Goal: Navigation & Orientation: Go to known website

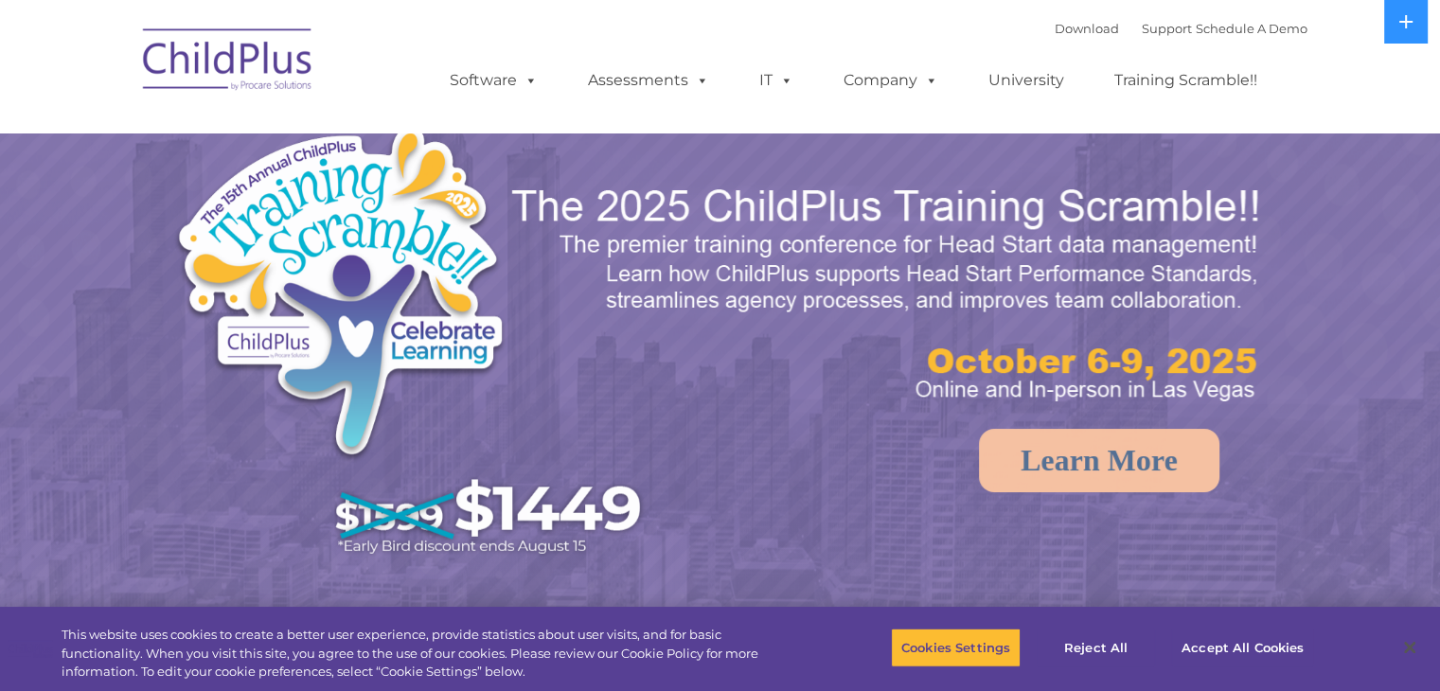
select select "MEDIUM"
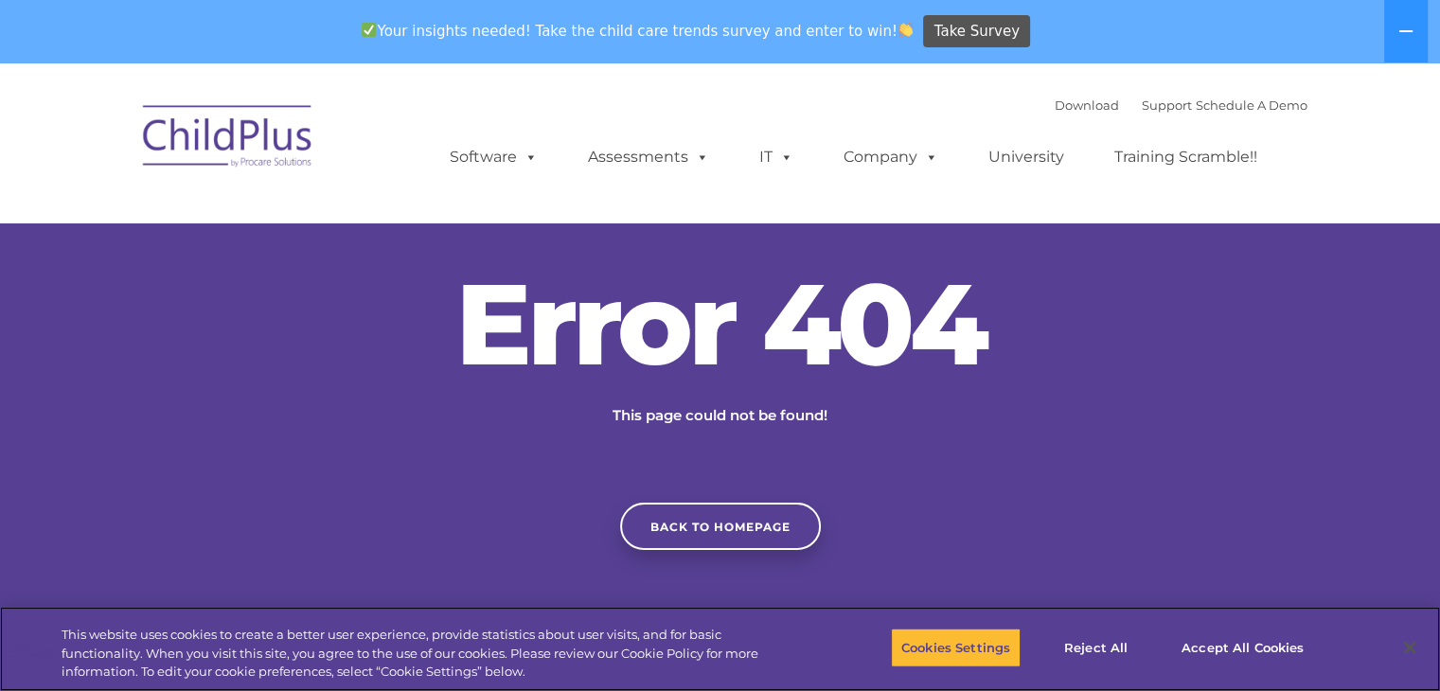
click at [985, 673] on div "Cookies Settings Reject All Accept All Cookies" at bounding box center [1109, 648] width 436 height 67
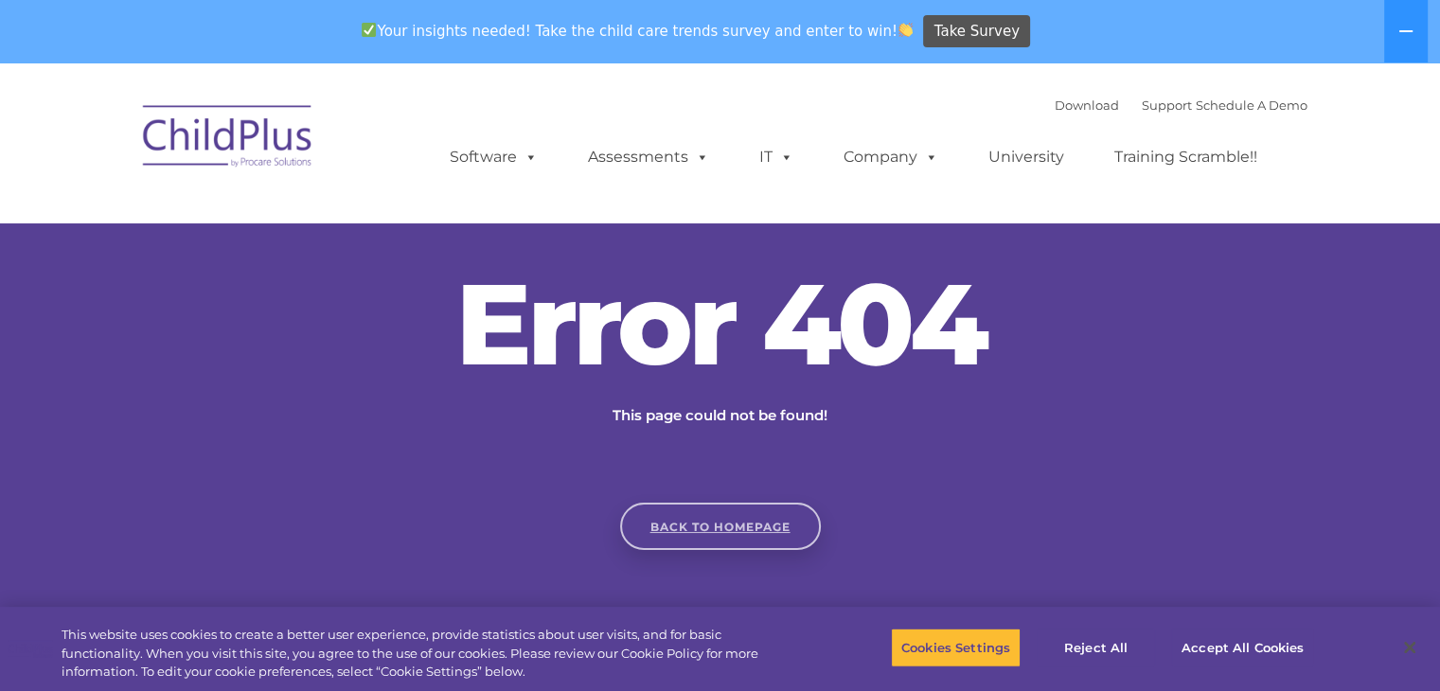
click at [765, 547] on link "Back to homepage" at bounding box center [720, 526] width 201 height 47
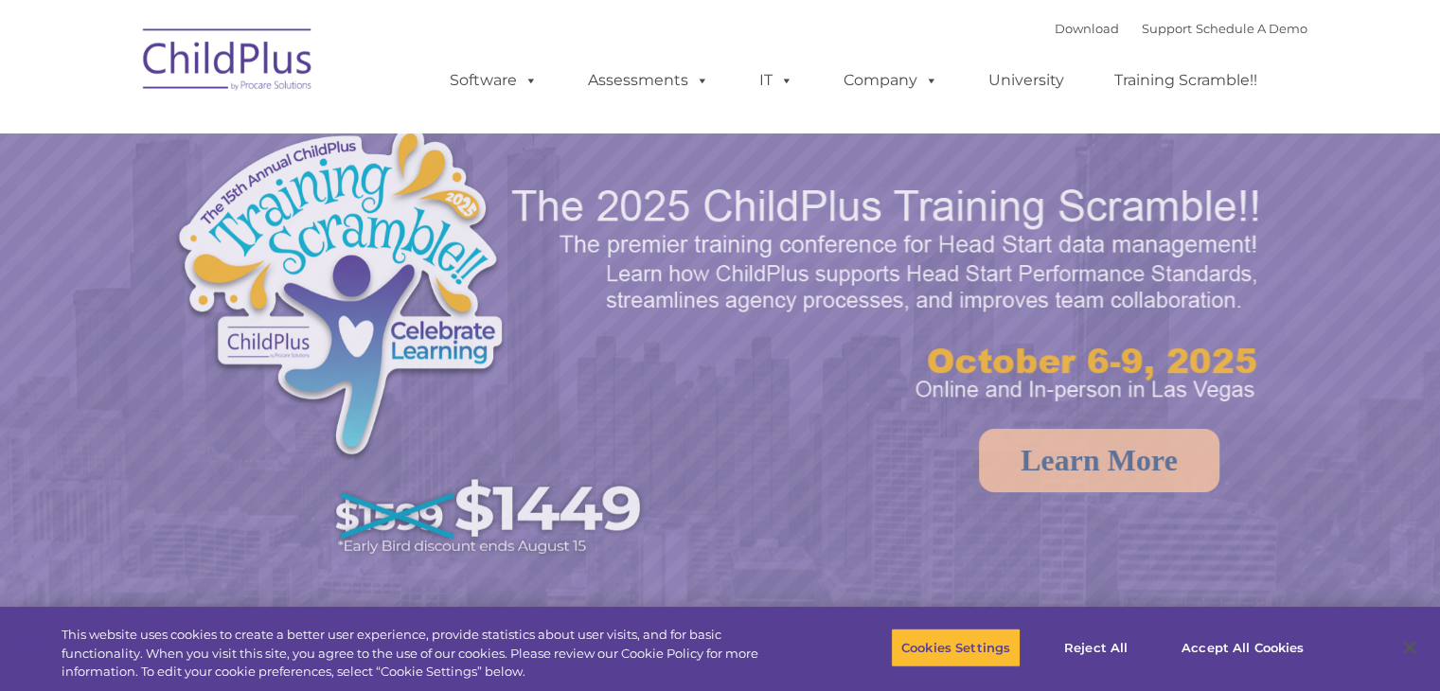
select select "MEDIUM"
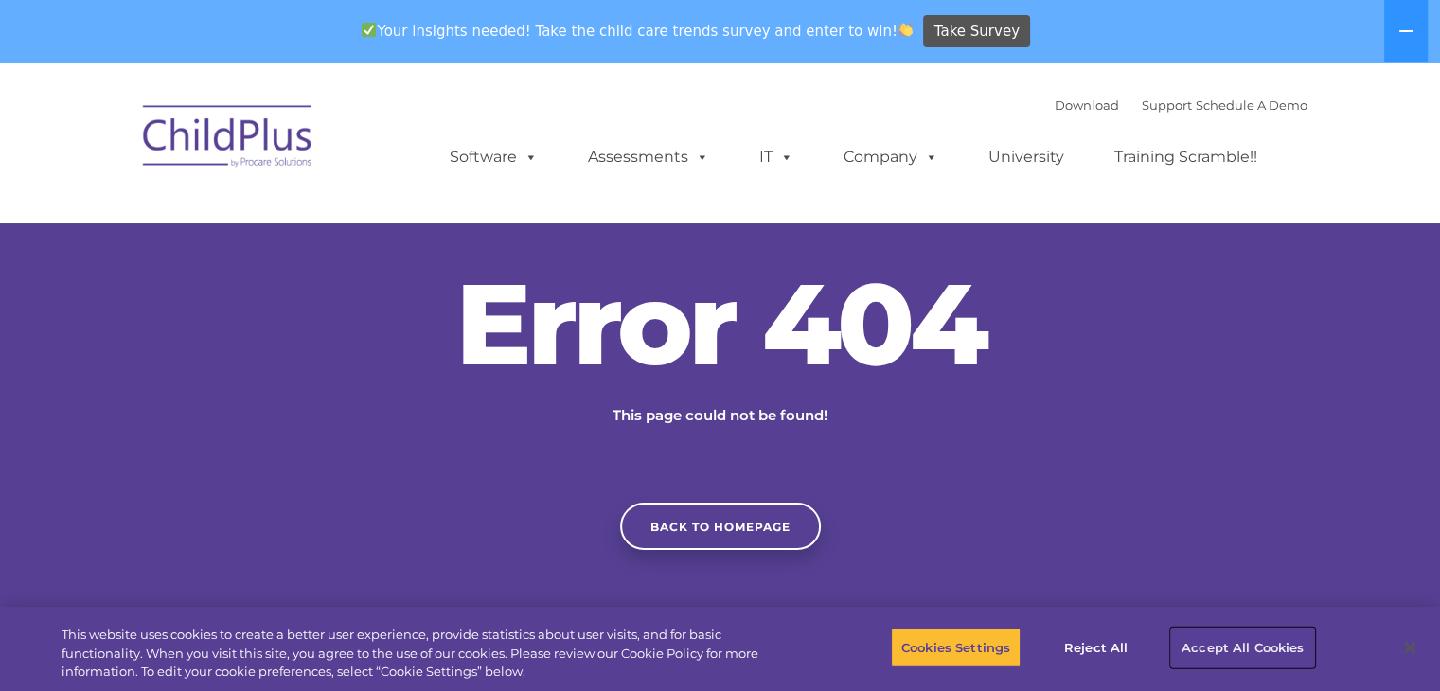
click at [1255, 641] on button "Accept All Cookies" at bounding box center [1242, 648] width 143 height 40
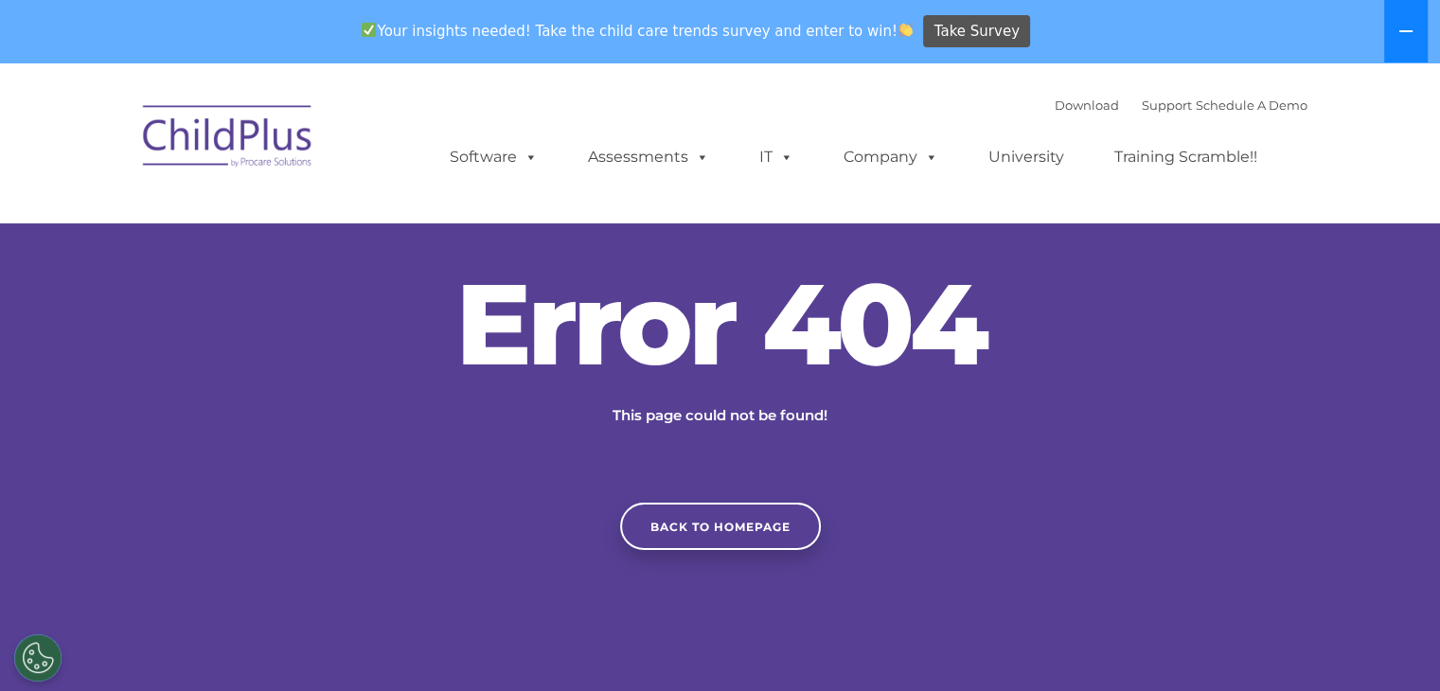
click at [1408, 21] on button at bounding box center [1406, 31] width 44 height 62
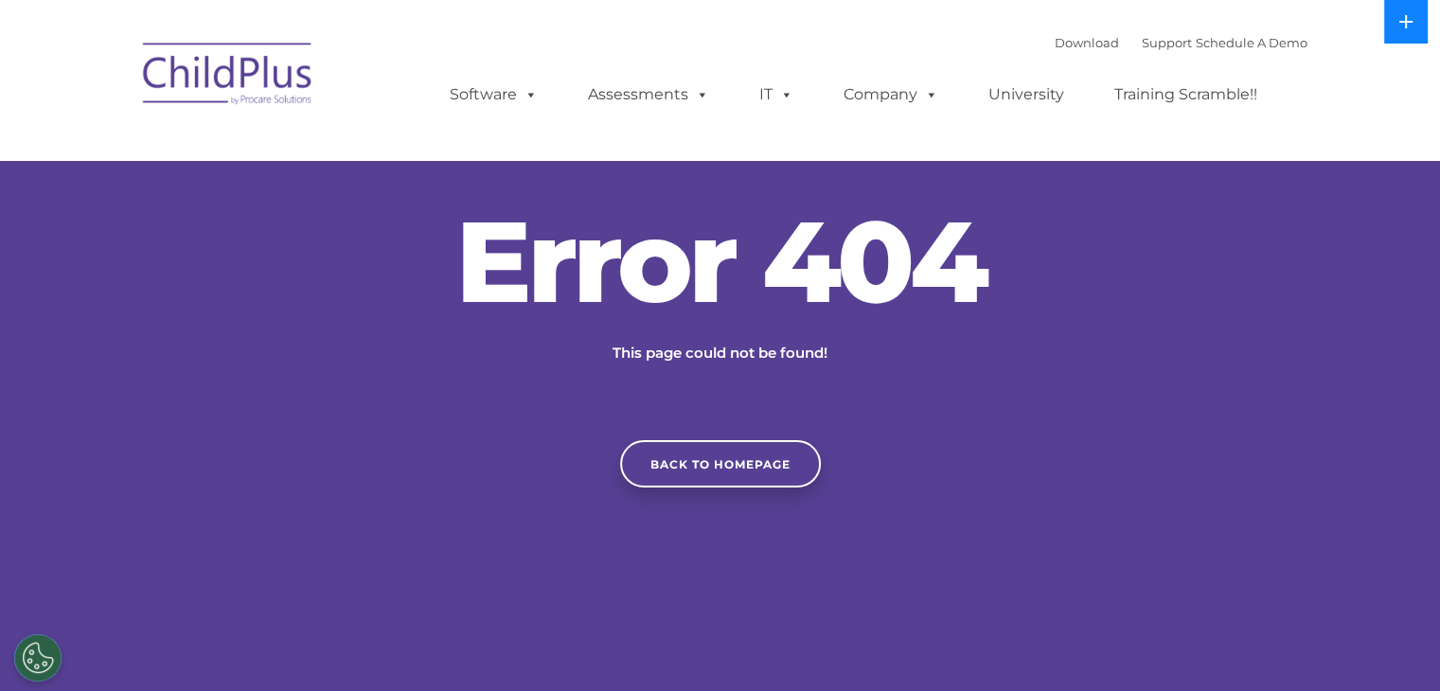
click at [1408, 21] on icon at bounding box center [1405, 21] width 13 height 13
